Goal: Task Accomplishment & Management: Complete application form

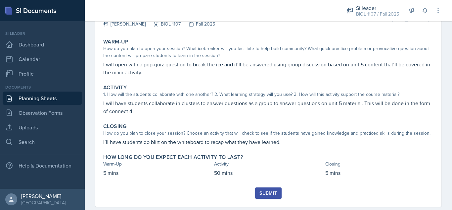
scroll to position [50, 0]
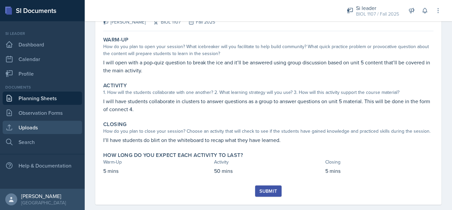
click at [37, 128] on link "Uploads" at bounding box center [42, 126] width 79 height 13
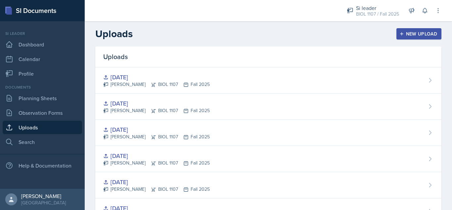
click at [413, 29] on button "New Upload" at bounding box center [419, 33] width 45 height 11
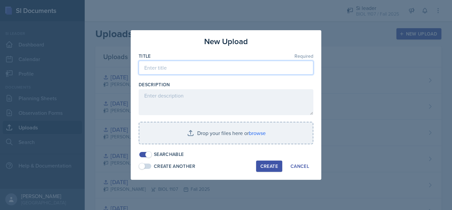
click at [233, 65] on input at bounding box center [226, 68] width 175 height 14
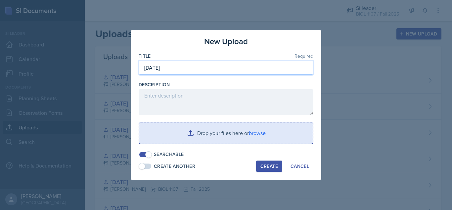
type input "[DATE]"
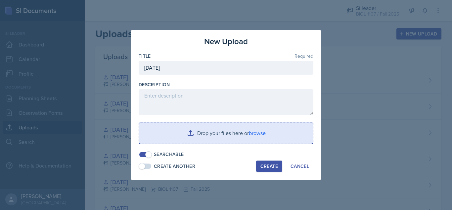
click at [210, 134] on input "file" at bounding box center [225, 132] width 173 height 21
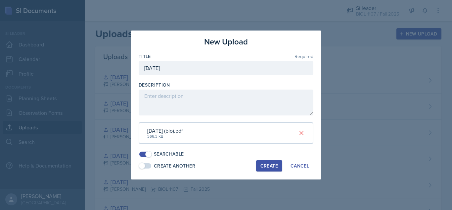
click at [262, 168] on div "Create" at bounding box center [269, 165] width 18 height 5
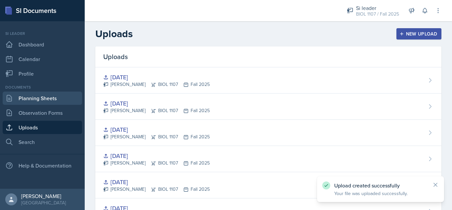
click at [34, 98] on link "Planning Sheets" at bounding box center [42, 97] width 79 height 13
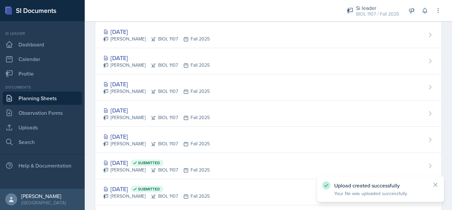
scroll to position [156, 0]
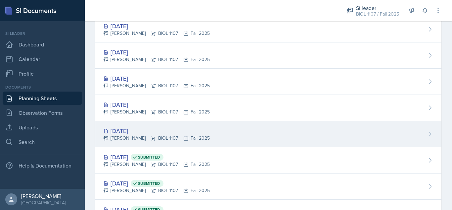
click at [337, 127] on div "[DATE] [PERSON_NAME] BIOL 1107 Fall 2025" at bounding box center [268, 134] width 346 height 26
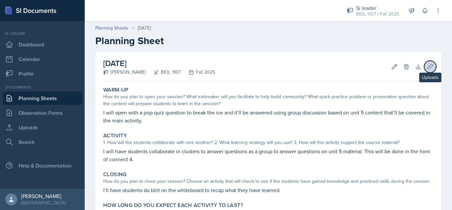
click at [425, 70] on button "Uploads" at bounding box center [430, 67] width 12 height 12
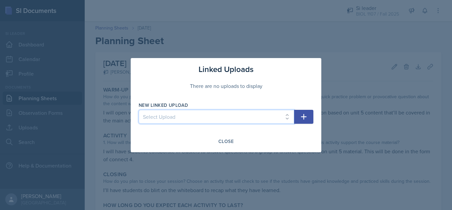
click at [250, 120] on select "Select Upload [DATE] [DATE] [DATE] [DATE] [DATE] [DATE] [DATE] [DATE] [DATE] [D…" at bounding box center [217, 117] width 156 height 14
select select "36a170fa-3111-4445-8876-f1f59e391672"
click at [139, 110] on select "Select Upload [DATE] [DATE] [DATE] [DATE] [DATE] [DATE] [DATE] [DATE] [DATE] [D…" at bounding box center [217, 117] width 156 height 14
click at [305, 118] on icon "button" at bounding box center [304, 117] width 8 height 8
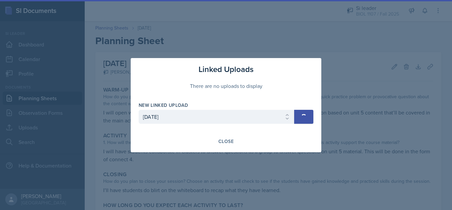
select select
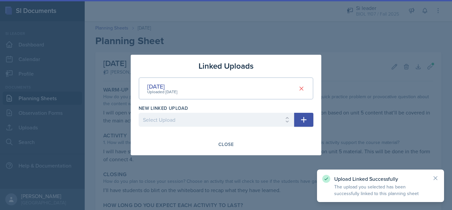
click at [351, 136] on div at bounding box center [226, 105] width 452 height 210
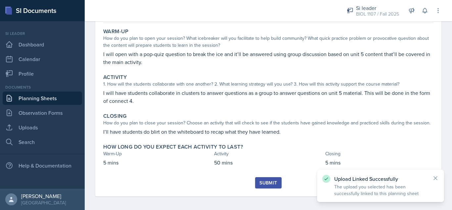
scroll to position [59, 0]
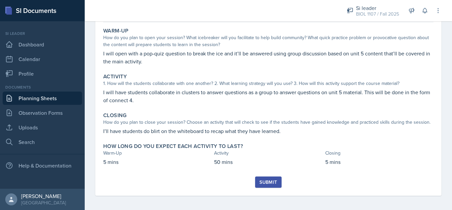
click at [268, 181] on div "Submit" at bounding box center [268, 181] width 18 height 5
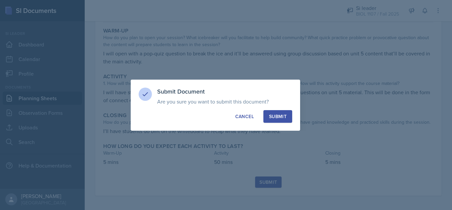
click at [279, 116] on div "Submit" at bounding box center [278, 116] width 18 height 7
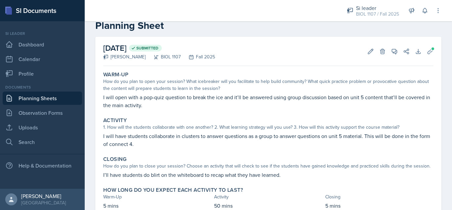
scroll to position [8, 0]
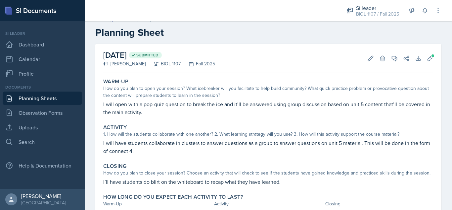
click at [33, 97] on link "Planning Sheets" at bounding box center [42, 97] width 79 height 13
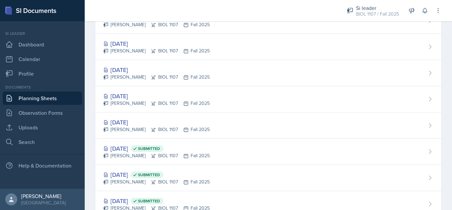
scroll to position [141, 0]
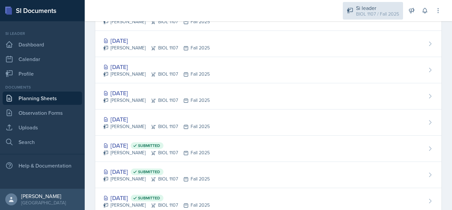
click at [386, 11] on div "BIOL 1107 / Fall 2025" at bounding box center [377, 14] width 43 height 7
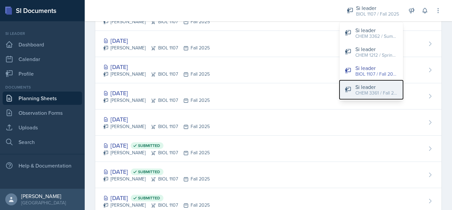
click at [383, 89] on div "CHEM 3361 / Fall 2025" at bounding box center [376, 92] width 42 height 7
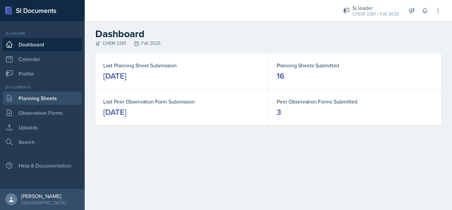
click at [53, 101] on link "Planning Sheets" at bounding box center [42, 97] width 79 height 13
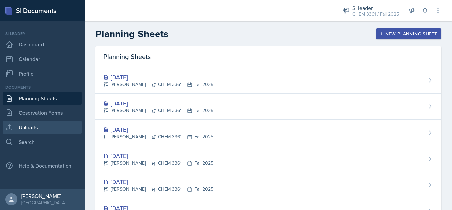
click at [55, 129] on link "Uploads" at bounding box center [42, 126] width 79 height 13
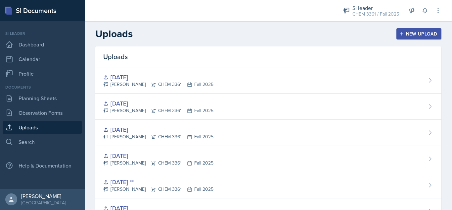
click at [424, 36] on div "New Upload" at bounding box center [419, 33] width 37 height 5
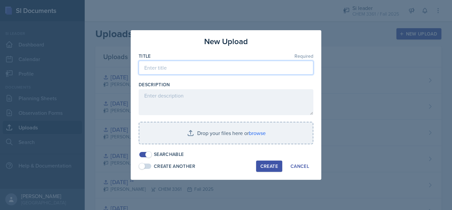
click at [268, 69] on input at bounding box center [226, 68] width 175 height 14
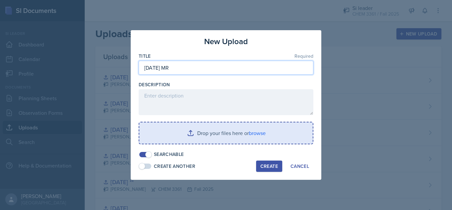
type input "[DATE] MR"
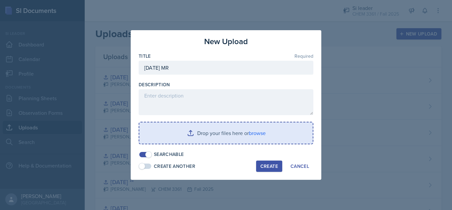
click at [216, 137] on input "file" at bounding box center [225, 132] width 173 height 21
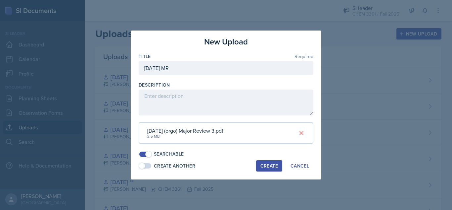
click at [262, 164] on div "Create" at bounding box center [269, 165] width 18 height 5
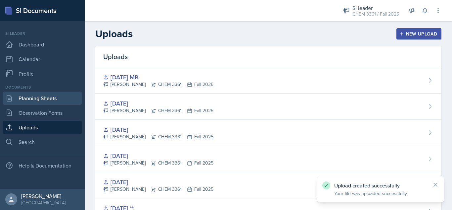
click at [42, 92] on link "Planning Sheets" at bounding box center [42, 97] width 79 height 13
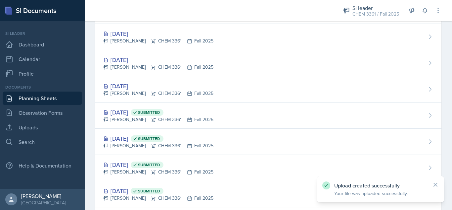
scroll to position [228, 0]
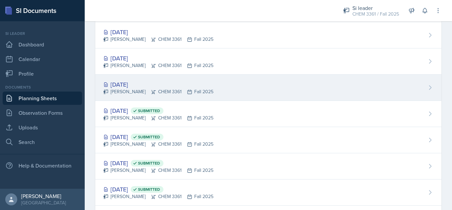
click at [319, 80] on div "[DATE] [PERSON_NAME] CHEM 3361 Fall 2025" at bounding box center [268, 87] width 346 height 26
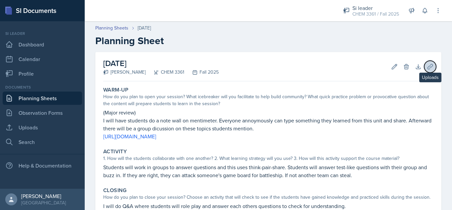
click at [428, 70] on icon at bounding box center [430, 66] width 7 height 7
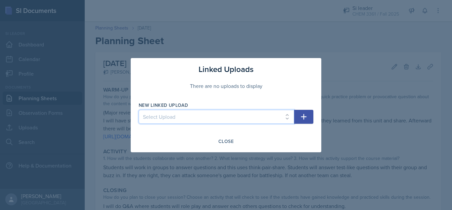
click at [260, 115] on select "Select Upload [DATE] [DATE] [DATE] [DATE] [DATE] [DATE] [DATE] [DATE] [DATE] [D…" at bounding box center [217, 117] width 156 height 14
select select "648fadf1-1d88-4f07-b803-799e861e144d"
click at [139, 110] on select "Select Upload [DATE] [DATE] [DATE] [DATE] [DATE] [DATE] [DATE] [DATE] [DATE] [D…" at bounding box center [217, 117] width 156 height 14
click at [301, 118] on icon "button" at bounding box center [304, 117] width 8 height 8
select select
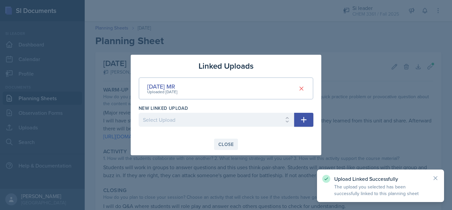
click at [225, 145] on div "Close" at bounding box center [225, 143] width 15 height 5
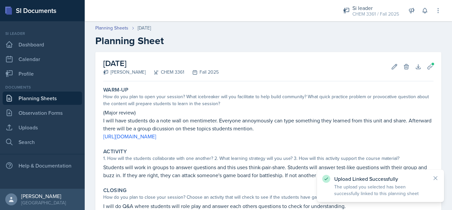
scroll to position [76, 0]
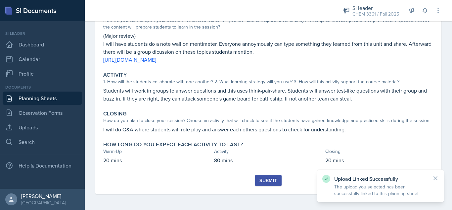
click at [271, 178] on div "Submit" at bounding box center [268, 179] width 18 height 5
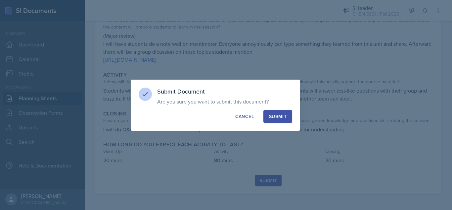
click at [279, 118] on div "Submit" at bounding box center [278, 116] width 18 height 7
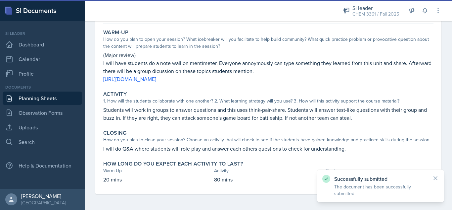
click at [50, 98] on link "Planning Sheets" at bounding box center [42, 97] width 79 height 13
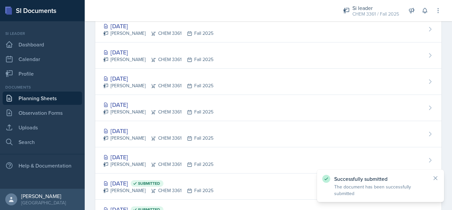
scroll to position [133, 0]
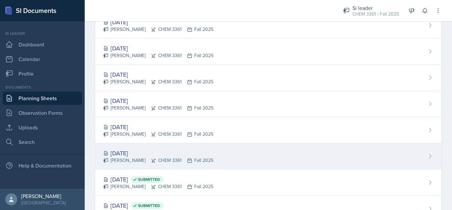
click at [311, 146] on div "[DATE] [PERSON_NAME] CHEM 3361 Fall 2025" at bounding box center [268, 156] width 346 height 26
